Goal: Use online tool/utility: Use online tool/utility

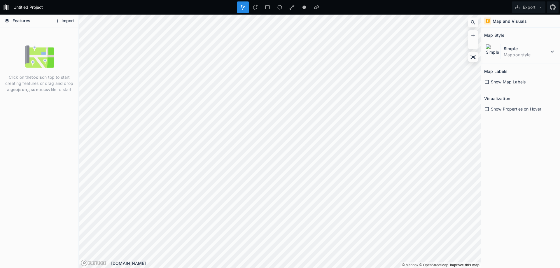
click at [63, 20] on button "Import" at bounding box center [64, 20] width 25 height 9
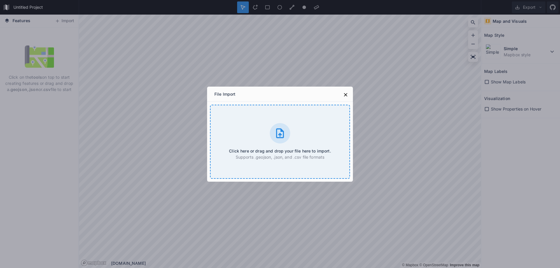
click at [270, 149] on h4 "Click here or drag and drop your file here to import." at bounding box center [280, 151] width 102 height 6
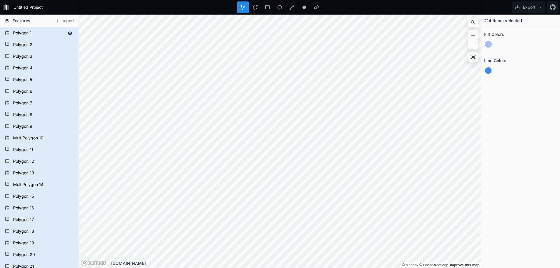
click at [24, 33] on form "Polygon 1" at bounding box center [38, 33] width 55 height 9
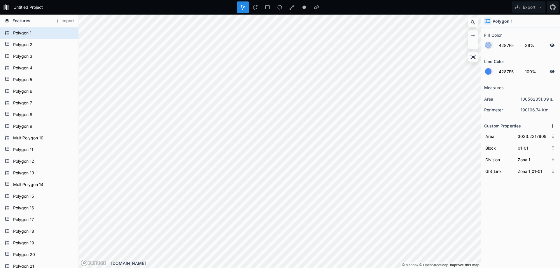
click at [487, 44] on div at bounding box center [488, 45] width 6 height 6
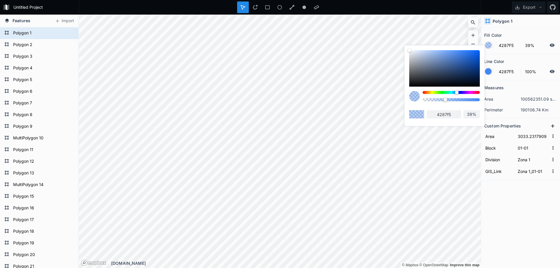
click at [425, 92] on div at bounding box center [451, 92] width 57 height 3
type input "F55442"
type input "f55442"
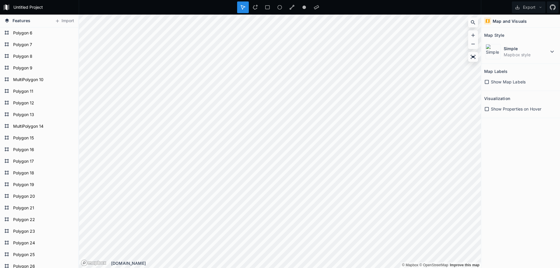
scroll to position [29, 0]
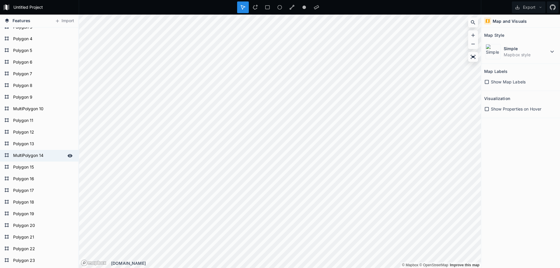
click at [31, 154] on form "MultiPolygon 14" at bounding box center [38, 155] width 55 height 9
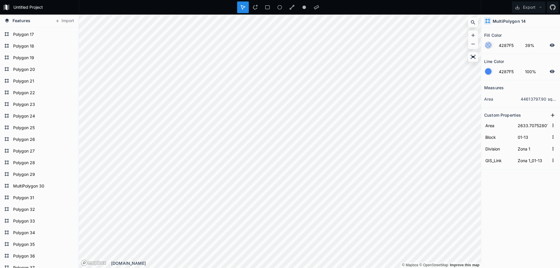
scroll to position [0, 0]
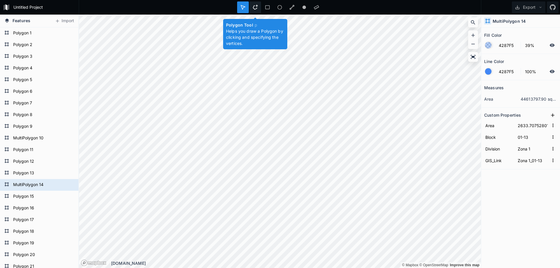
click at [256, 8] on icon at bounding box center [255, 7] width 5 height 5
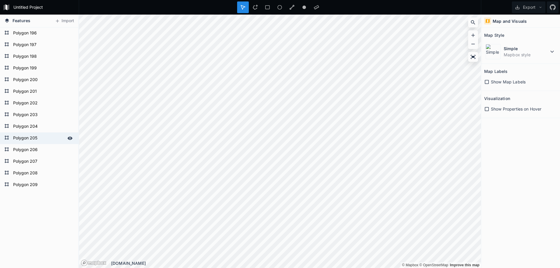
scroll to position [2356, 0]
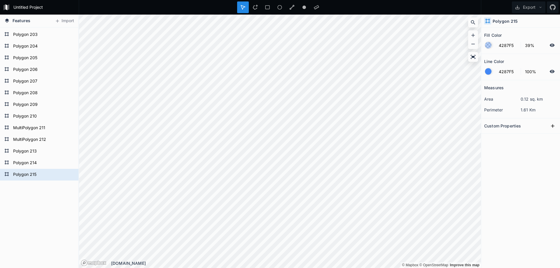
click at [488, 45] on div at bounding box center [488, 45] width 6 height 6
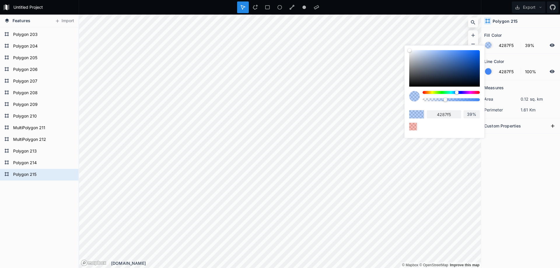
click at [474, 92] on div at bounding box center [451, 92] width 57 height 3
type input "F54298"
type input "f54298"
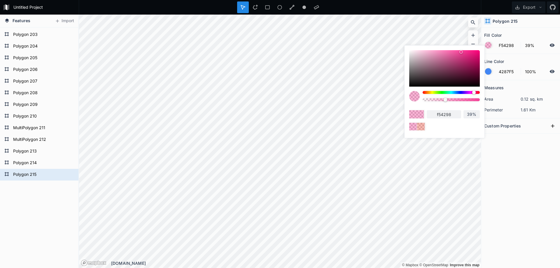
click at [454, 130] on div "f54298 39%" at bounding box center [445, 91] width 80 height 90
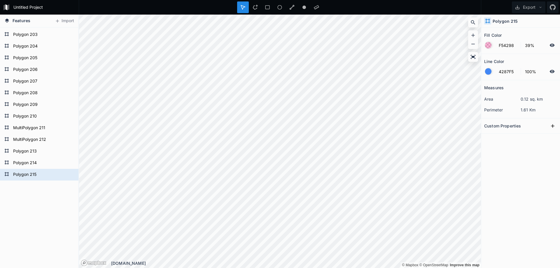
click at [546, 177] on div "Measures area 0.12 sq. km perimeter 1.61 Km Custom Properties" at bounding box center [520, 159] width 79 height 159
click at [529, 44] on input "39%" at bounding box center [534, 45] width 25 height 7
drag, startPoint x: 497, startPoint y: 45, endPoint x: 489, endPoint y: 46, distance: 7.6
click at [489, 46] on form "F54298 39%" at bounding box center [520, 45] width 73 height 11
drag, startPoint x: 537, startPoint y: 46, endPoint x: 484, endPoint y: 44, distance: 53.1
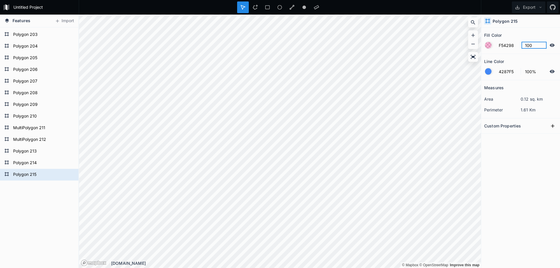
click at [486, 44] on form "F54298 100" at bounding box center [520, 45] width 73 height 11
click at [532, 46] on input "1%" at bounding box center [534, 45] width 25 height 7
click at [535, 56] on section "Line Color 4287F5 100%" at bounding box center [520, 67] width 79 height 26
click at [535, 46] on input "1%" at bounding box center [534, 45] width 25 height 7
click at [498, 45] on form "F54298 1%" at bounding box center [520, 45] width 73 height 11
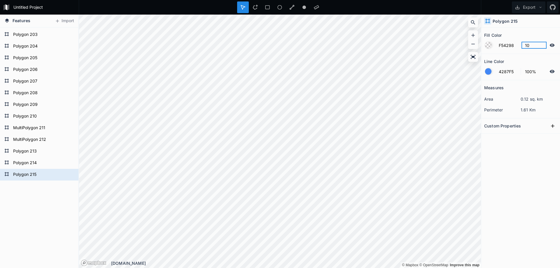
type input "1"
click at [489, 44] on div at bounding box center [488, 45] width 6 height 6
type input "100%"
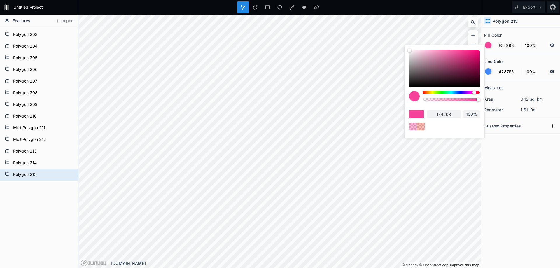
click at [515, 164] on div "Measures area 0.12 sq. km perimeter 1.61 Km Custom Properties" at bounding box center [520, 159] width 79 height 159
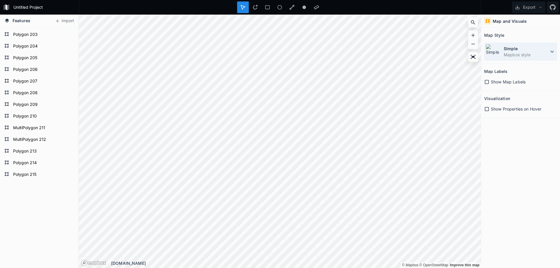
click at [505, 50] on dt "Simple" at bounding box center [526, 49] width 45 height 6
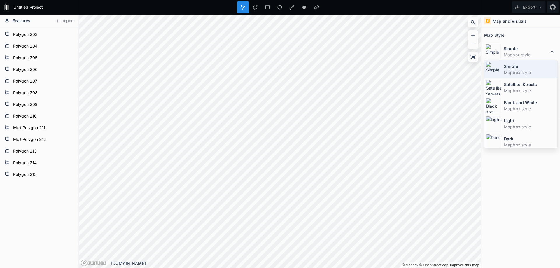
click at [520, 67] on dt "Simple" at bounding box center [530, 66] width 52 height 6
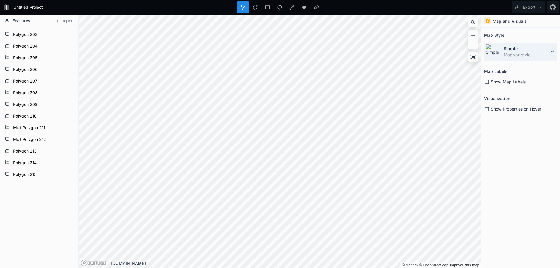
click at [520, 48] on dt "Simple" at bounding box center [526, 49] width 45 height 6
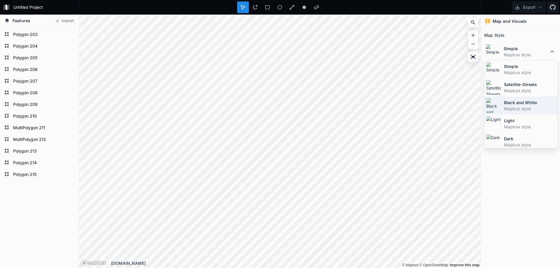
scroll to position [39, 0]
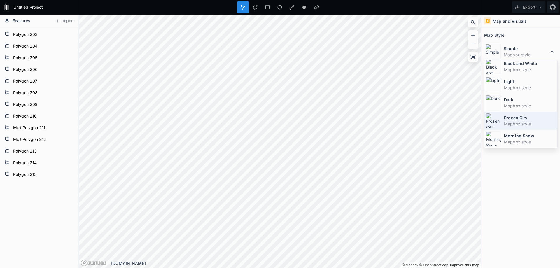
click at [512, 121] on dd "Mapbox style" at bounding box center [530, 124] width 52 height 6
